Goal: Task Accomplishment & Management: Manage account settings

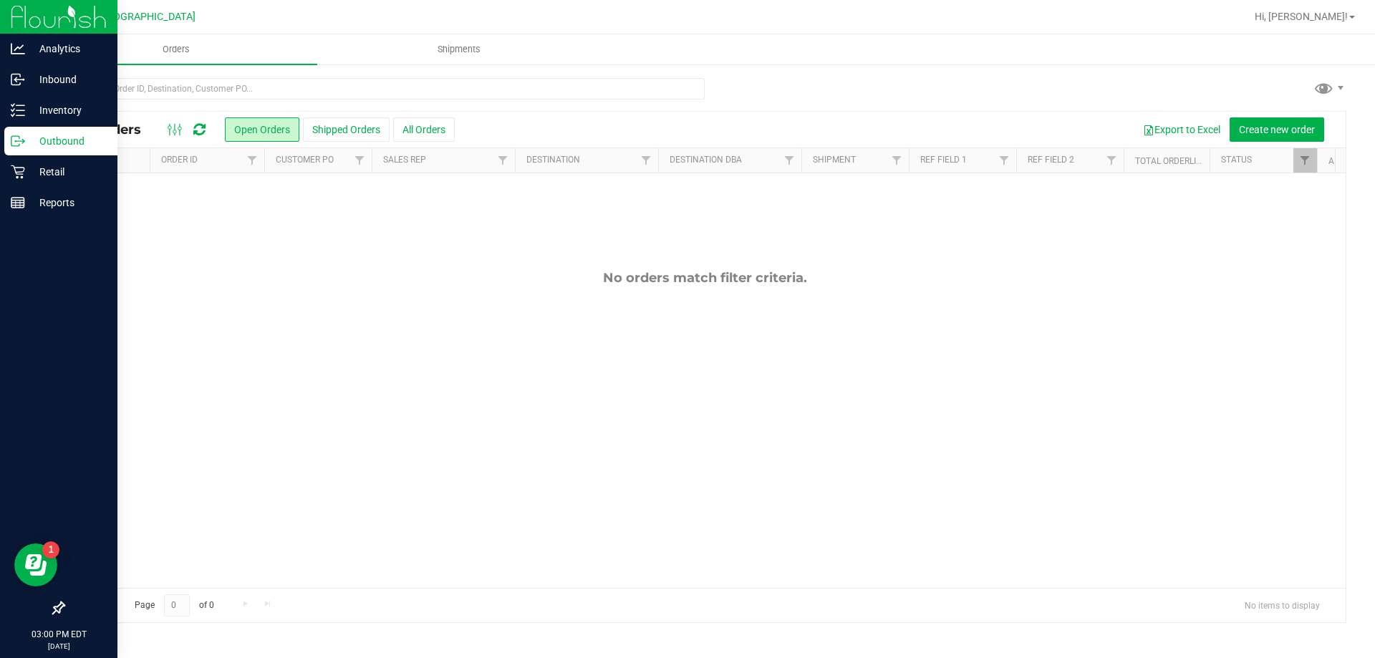
click at [27, 27] on img at bounding box center [59, 17] width 96 height 34
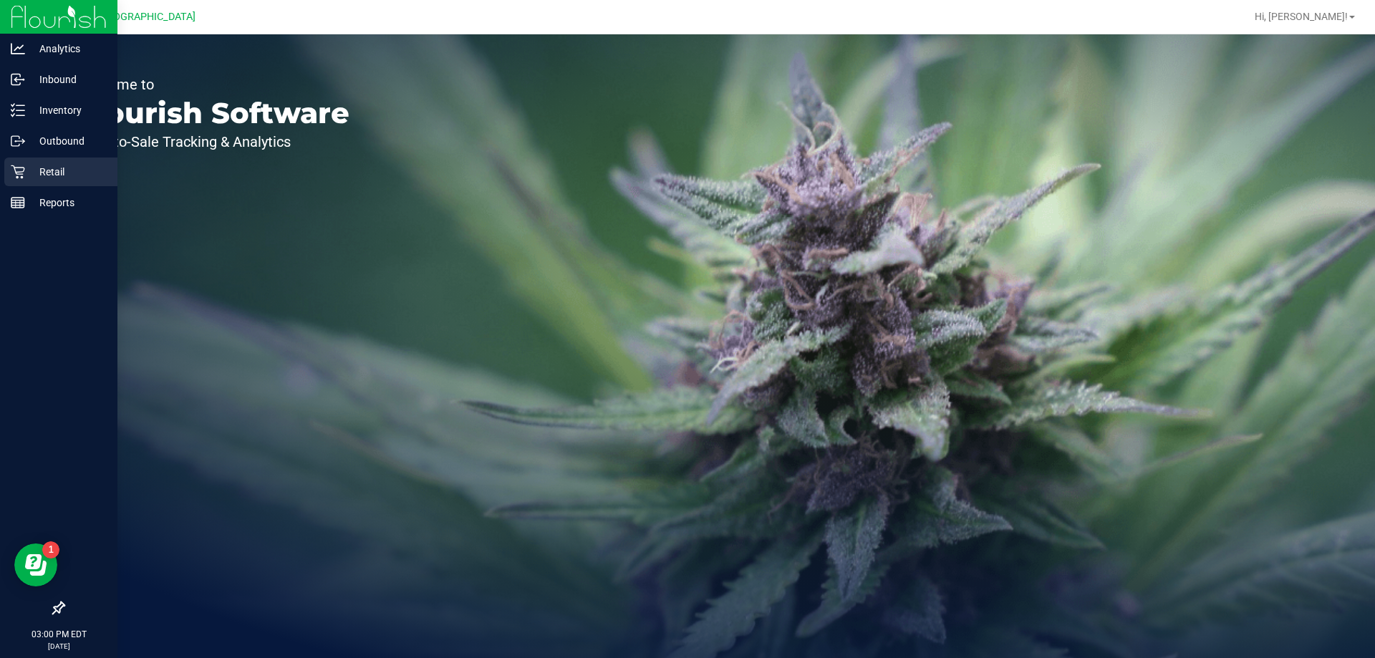
click at [39, 179] on p "Retail" at bounding box center [68, 171] width 86 height 17
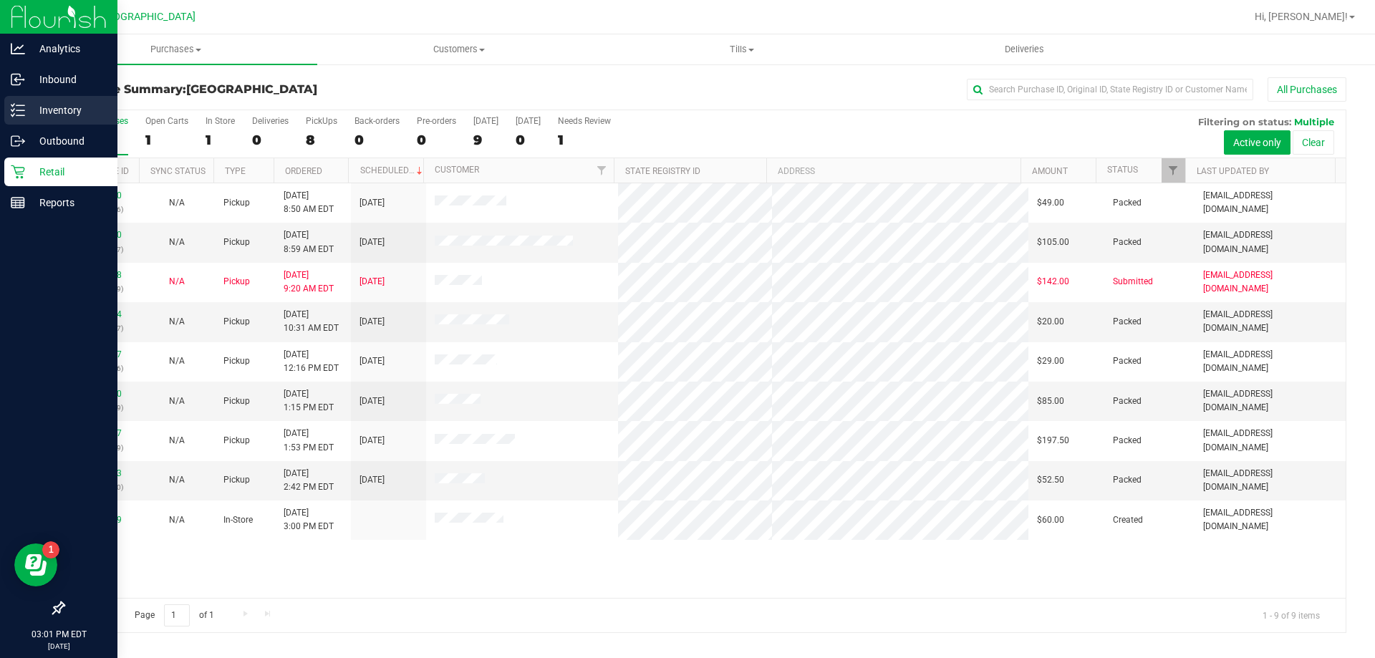
click at [33, 123] on div "Inventory" at bounding box center [60, 110] width 113 height 29
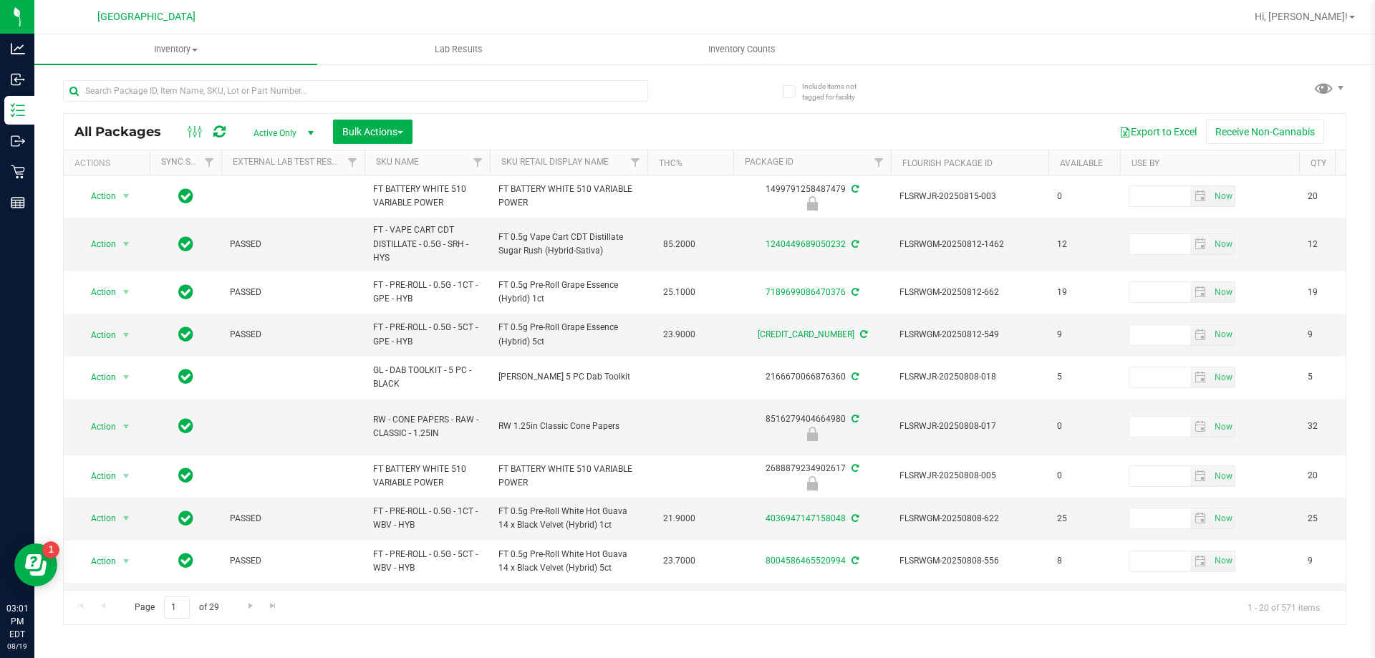
click at [441, 165] on th "SKU Name" at bounding box center [427, 162] width 125 height 25
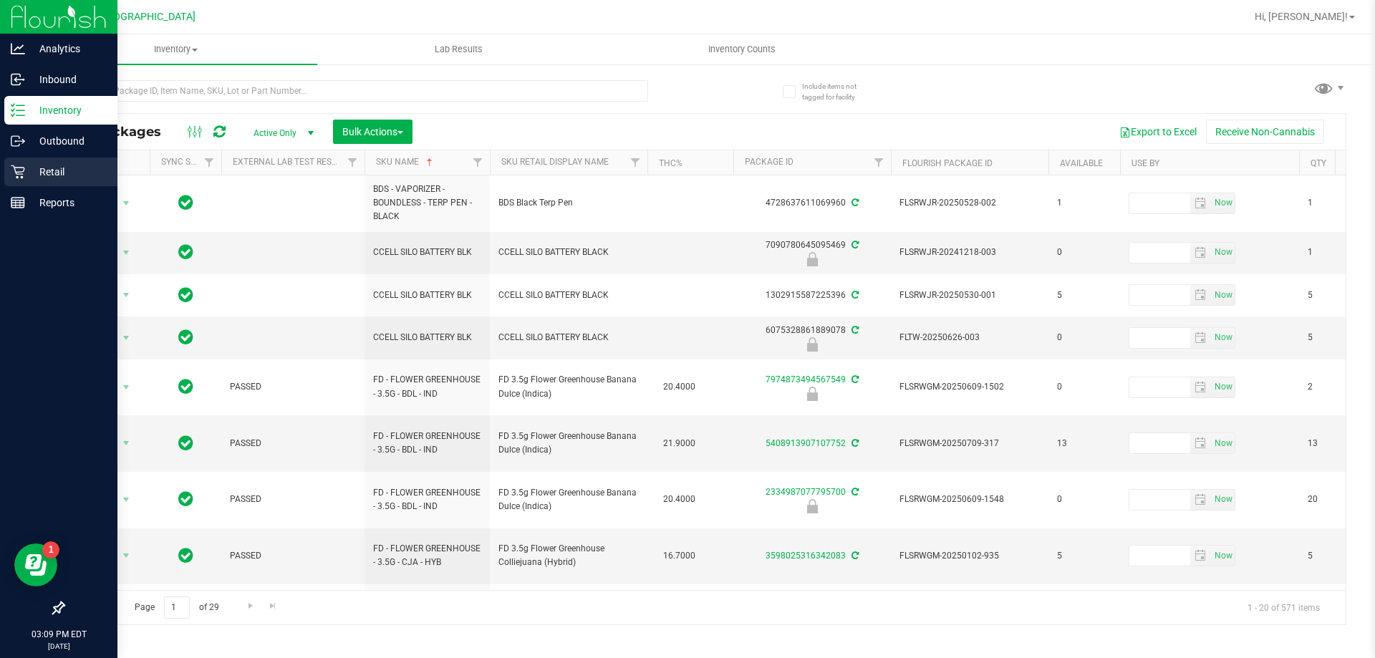
click at [42, 176] on p "Retail" at bounding box center [68, 171] width 86 height 17
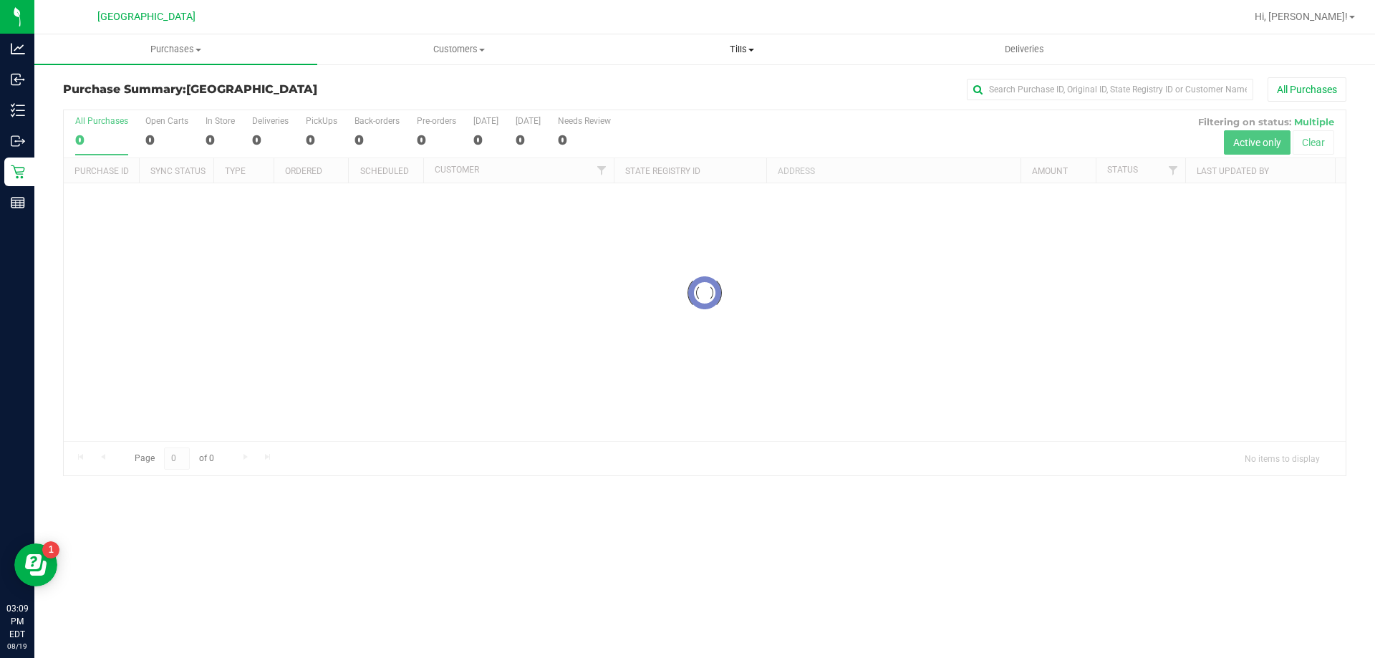
click at [741, 52] on span "Tills" at bounding box center [742, 49] width 282 height 13
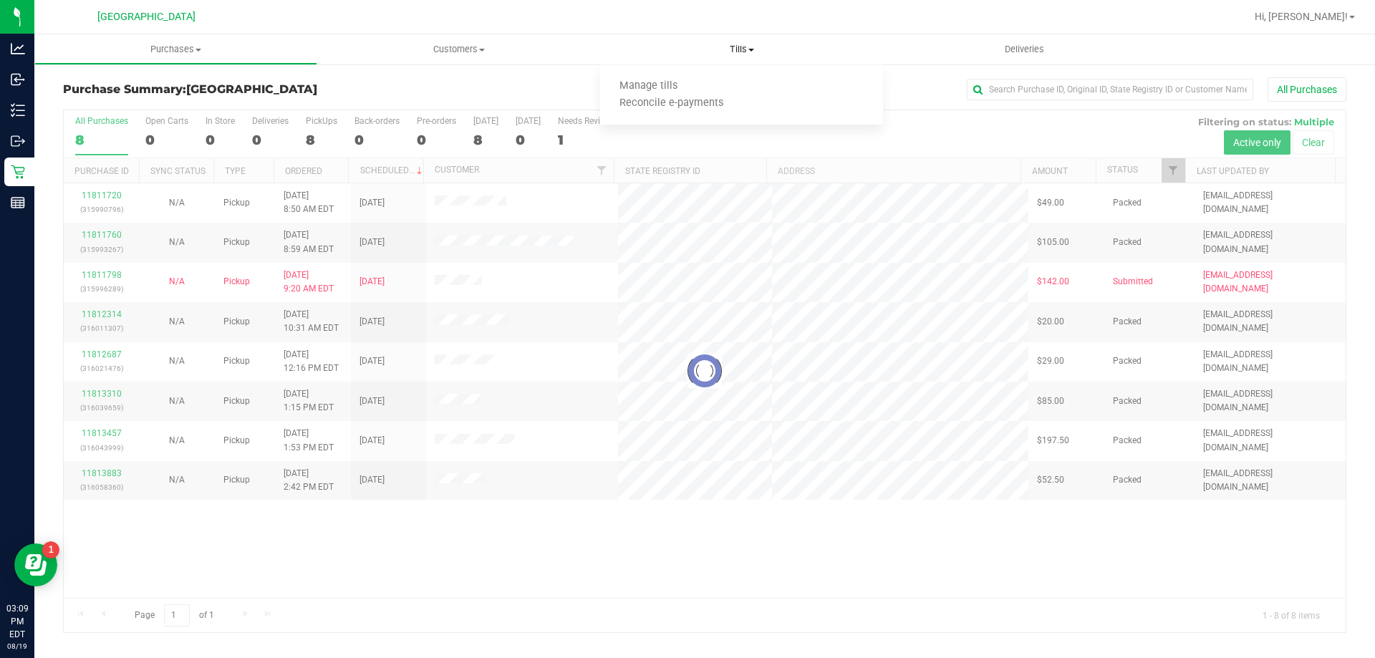
click at [645, 75] on ul "Manage tills Reconcile e-payments" at bounding box center [741, 95] width 283 height 60
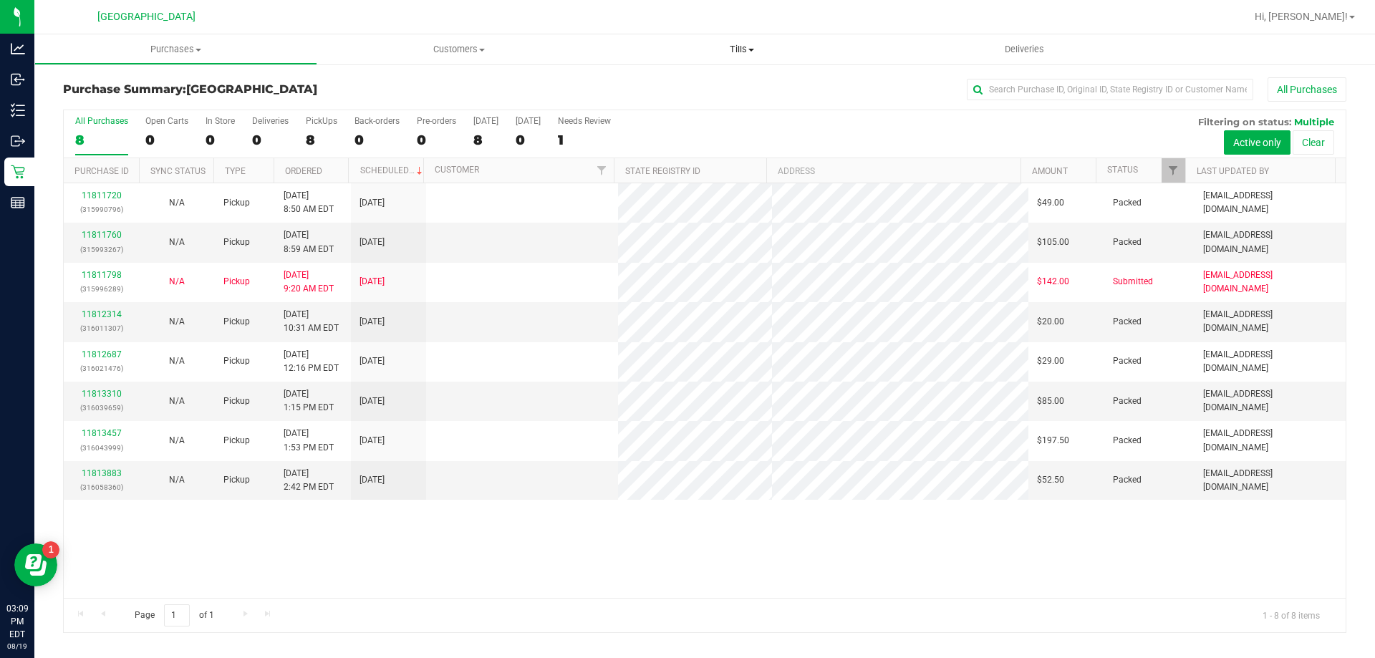
click at [745, 57] on uib-tab-heading "Tills Manage tills Reconcile e-payments" at bounding box center [741, 49] width 283 height 30
click at [660, 82] on span "Manage tills" at bounding box center [648, 86] width 97 height 12
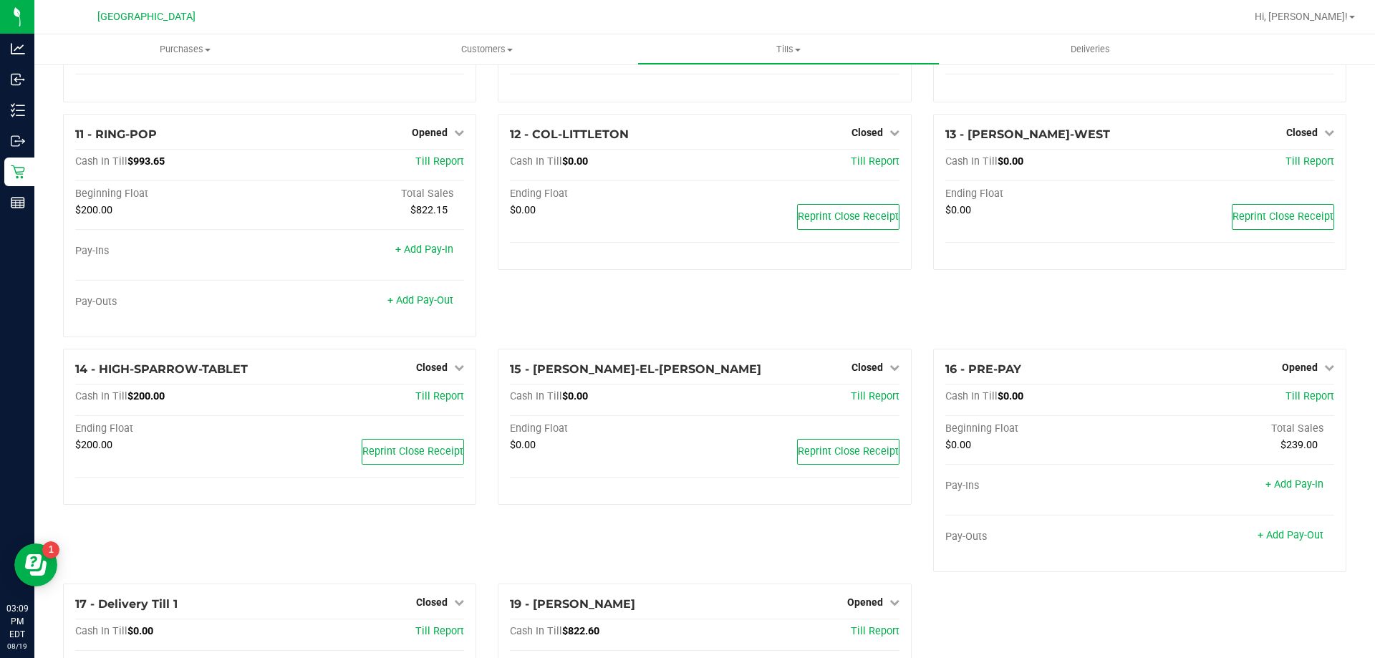
scroll to position [739, 0]
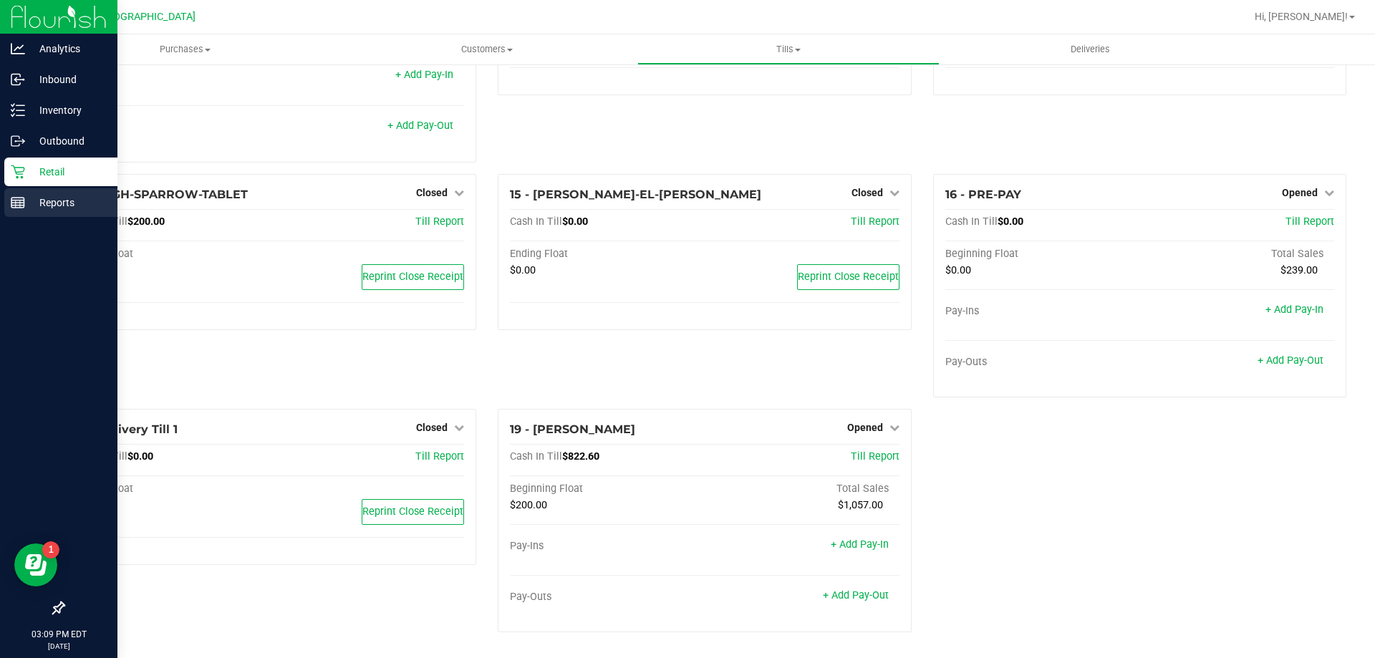
click at [72, 209] on p "Reports" at bounding box center [68, 202] width 86 height 17
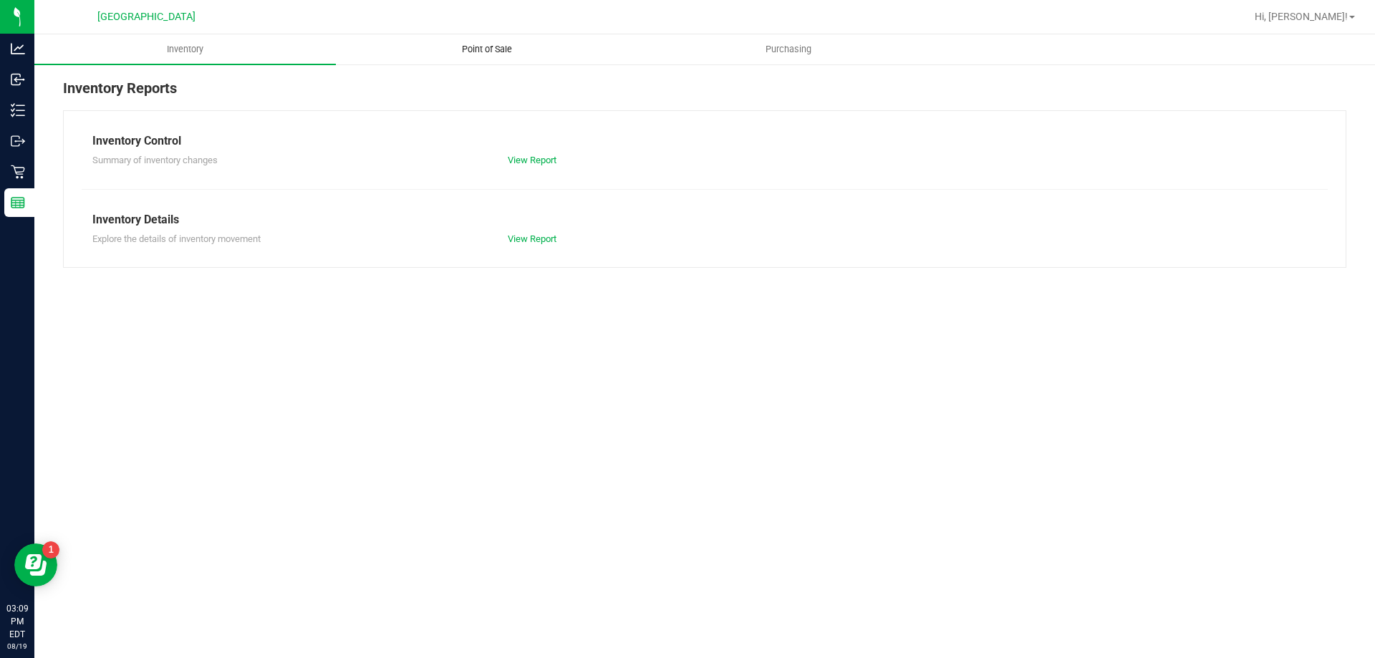
click at [507, 52] on span "Point of Sale" at bounding box center [487, 49] width 89 height 13
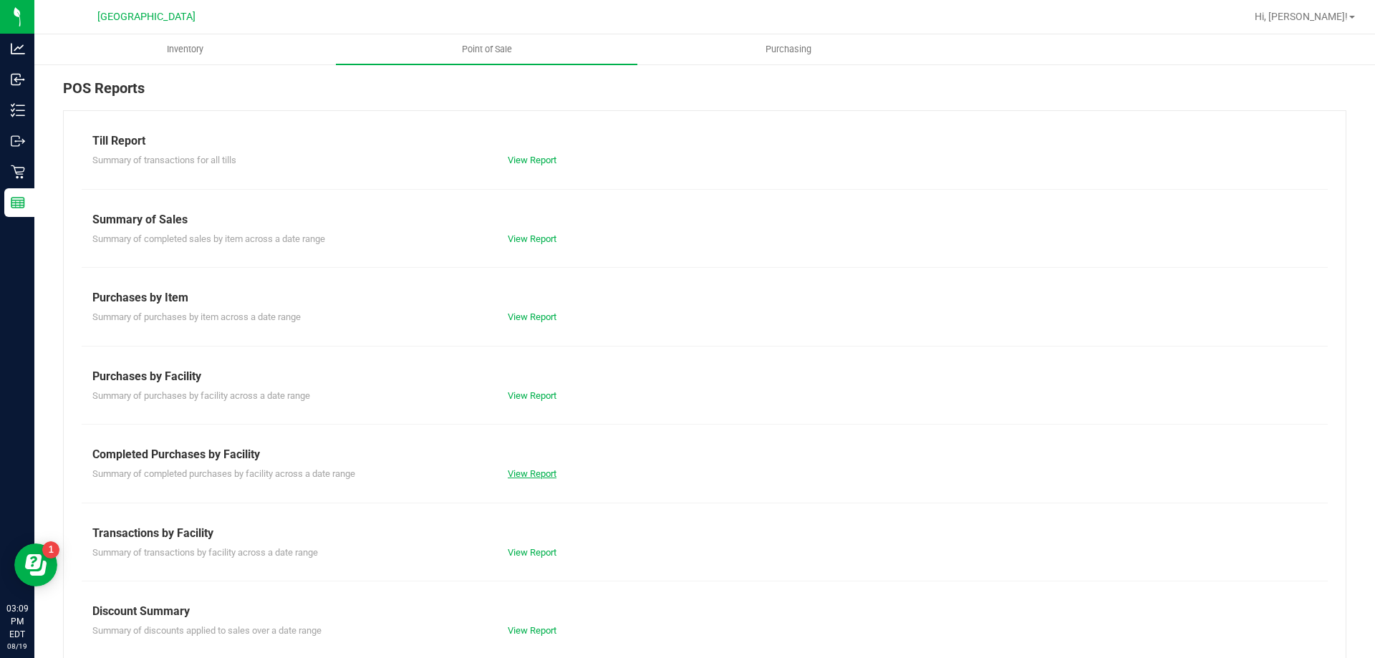
click at [537, 477] on link "View Report" at bounding box center [532, 474] width 49 height 11
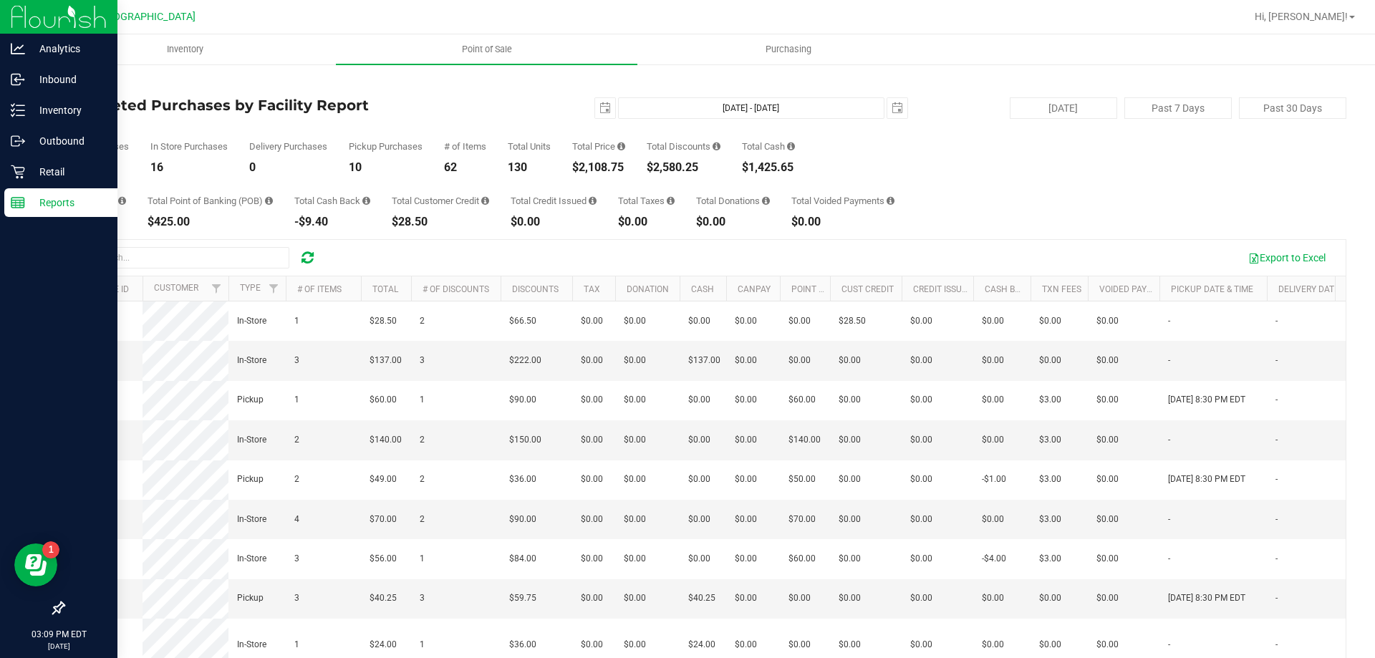
click at [33, 16] on img at bounding box center [59, 17] width 96 height 34
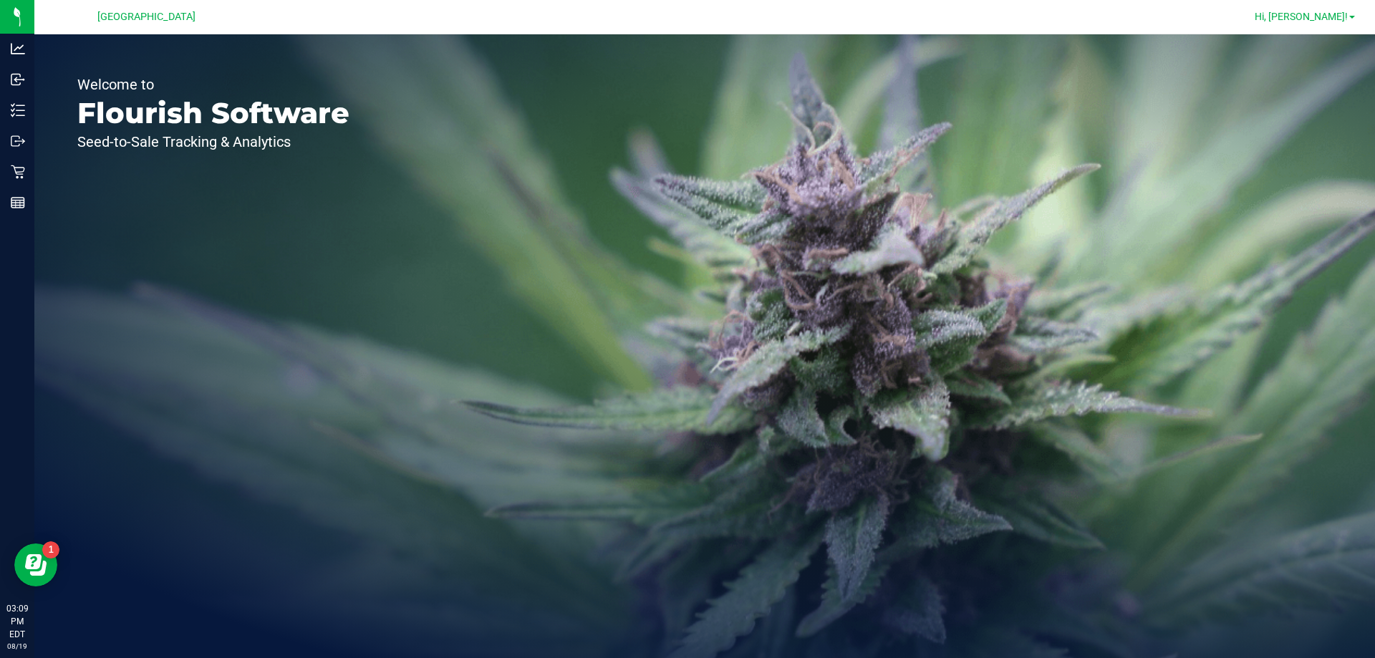
click at [1341, 9] on link "Hi, [PERSON_NAME]!" at bounding box center [1305, 16] width 112 height 15
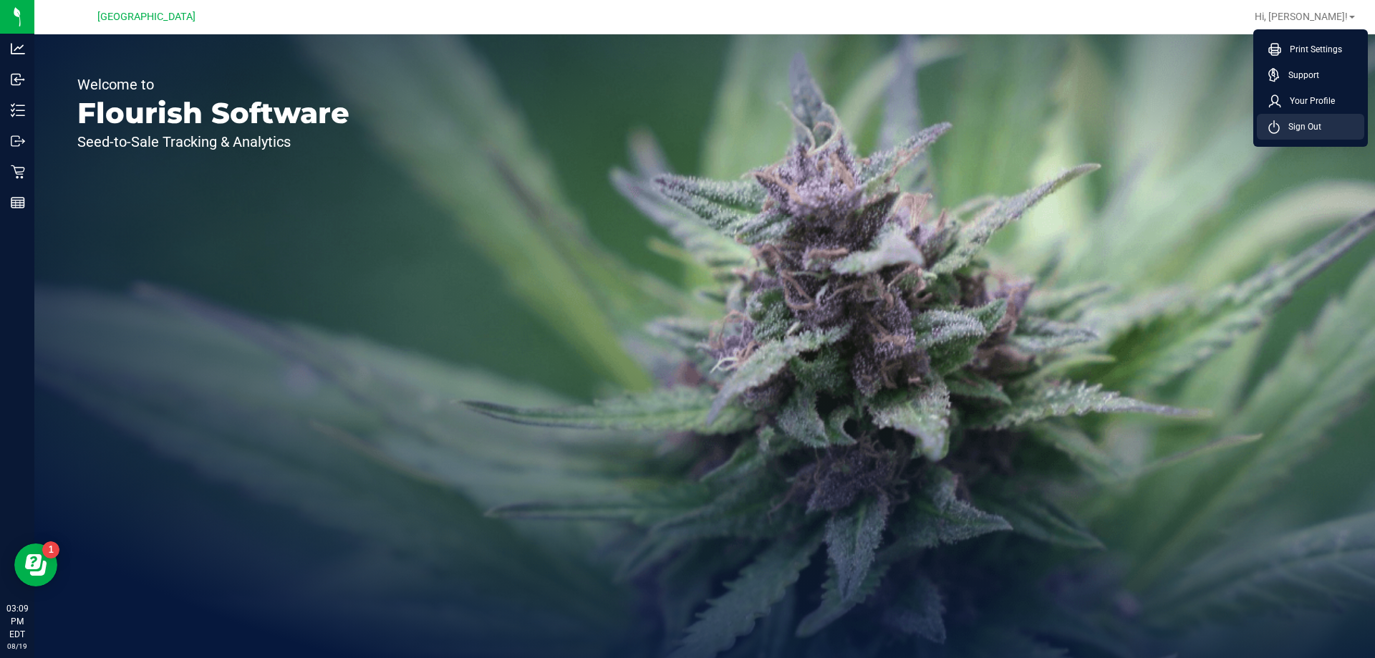
click at [1292, 128] on span "Sign Out" at bounding box center [1301, 127] width 42 height 14
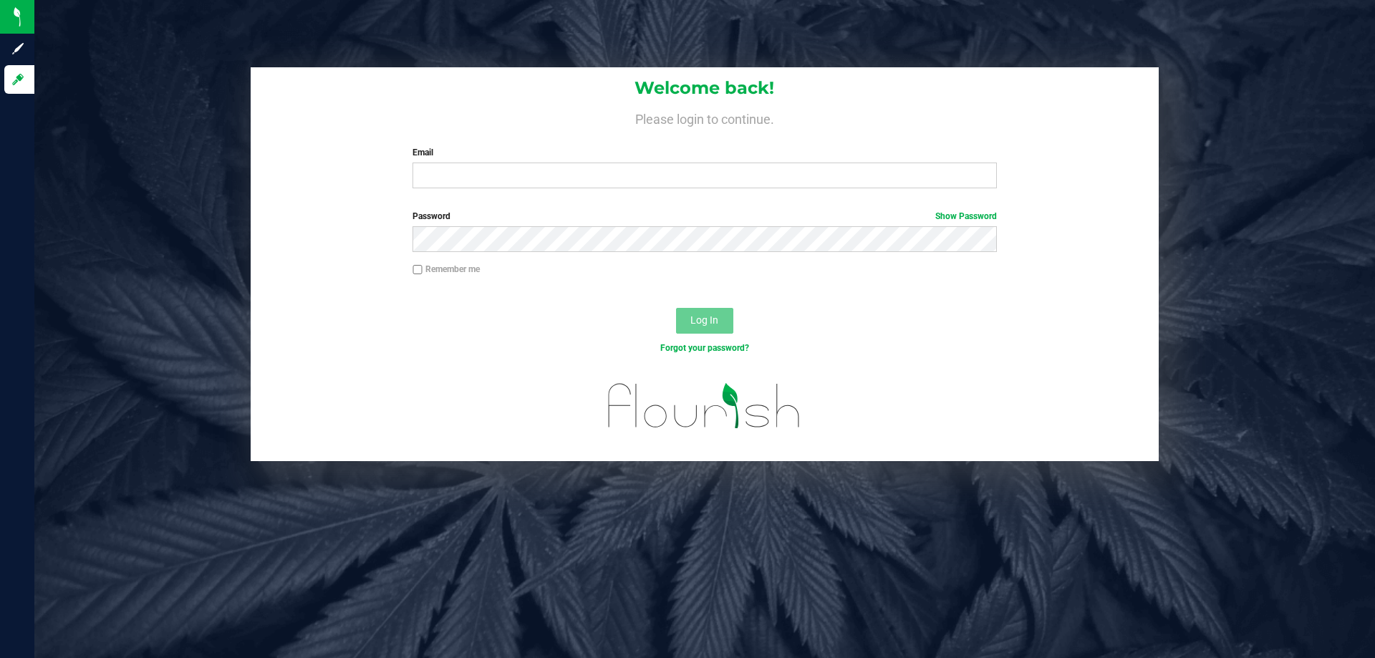
click at [148, 146] on div "Welcome back! Please login to continue. Email Required Please format your email…" at bounding box center [705, 264] width 1363 height 394
click at [434, 173] on input "Email" at bounding box center [705, 176] width 584 height 26
type input "[EMAIL_ADDRESS][DOMAIN_NAME]"
click at [594, 271] on div "Remember me" at bounding box center [704, 271] width 605 height 16
click at [676, 308] on button "Log In" at bounding box center [704, 321] width 57 height 26
